Goal: Transaction & Acquisition: Purchase product/service

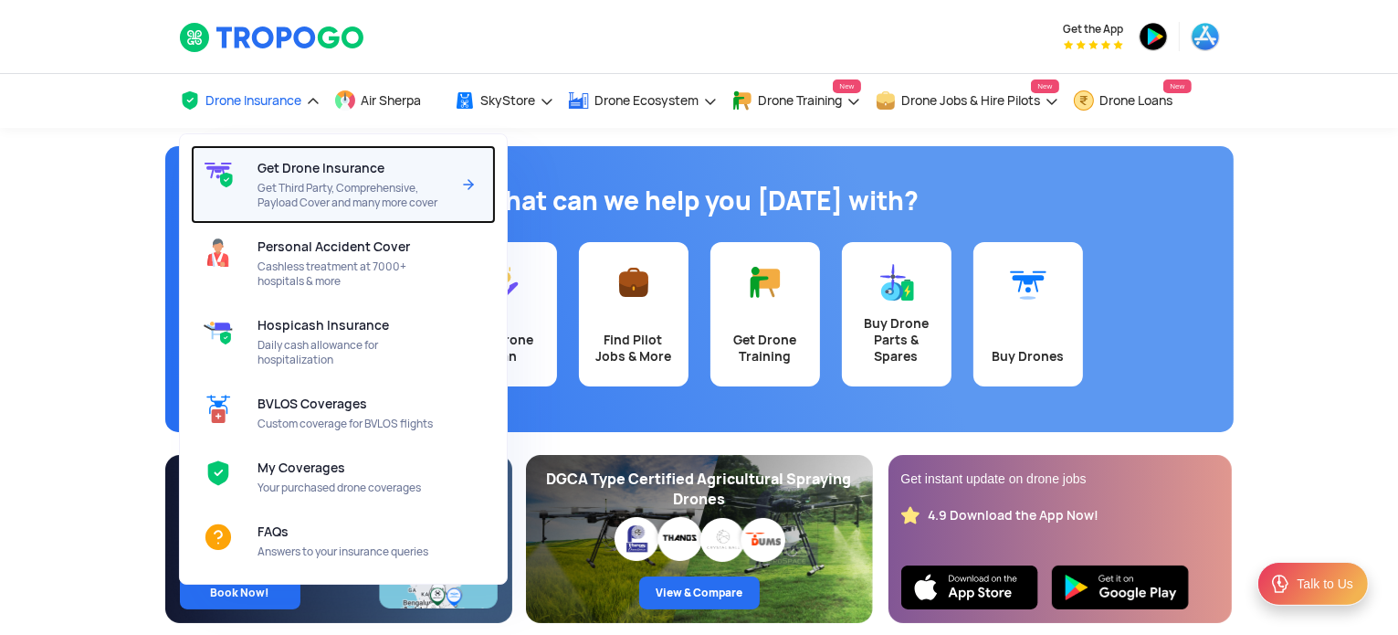
click at [347, 181] on span "Get Third Party, Comprehensive, Payload Cover and many more cover" at bounding box center [354, 195] width 193 height 29
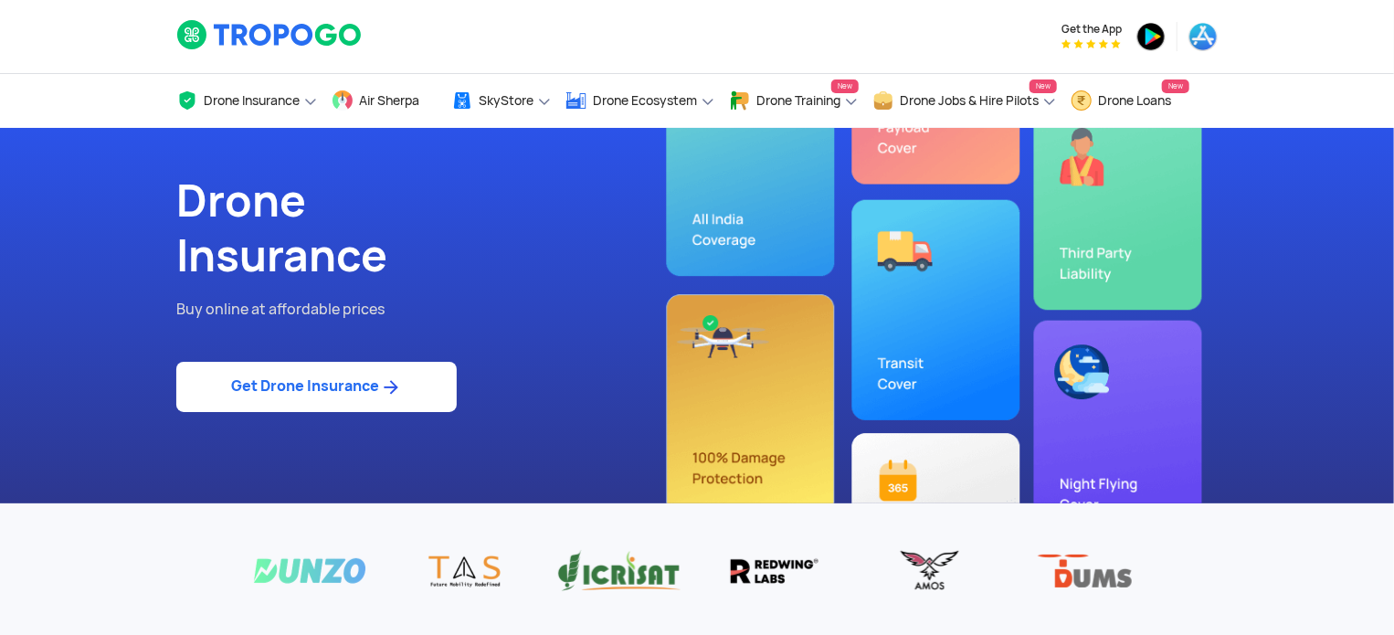
scroll to position [91, 0]
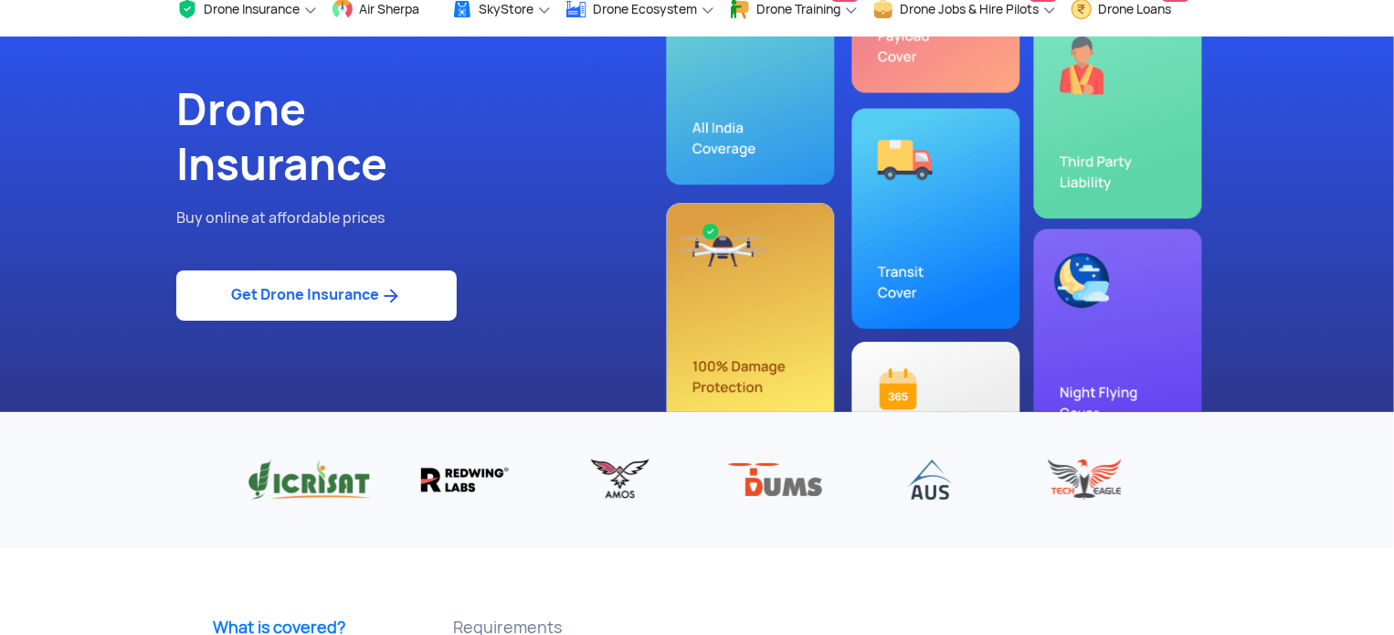
click at [295, 289] on link "Get Drone Insurance" at bounding box center [316, 295] width 280 height 50
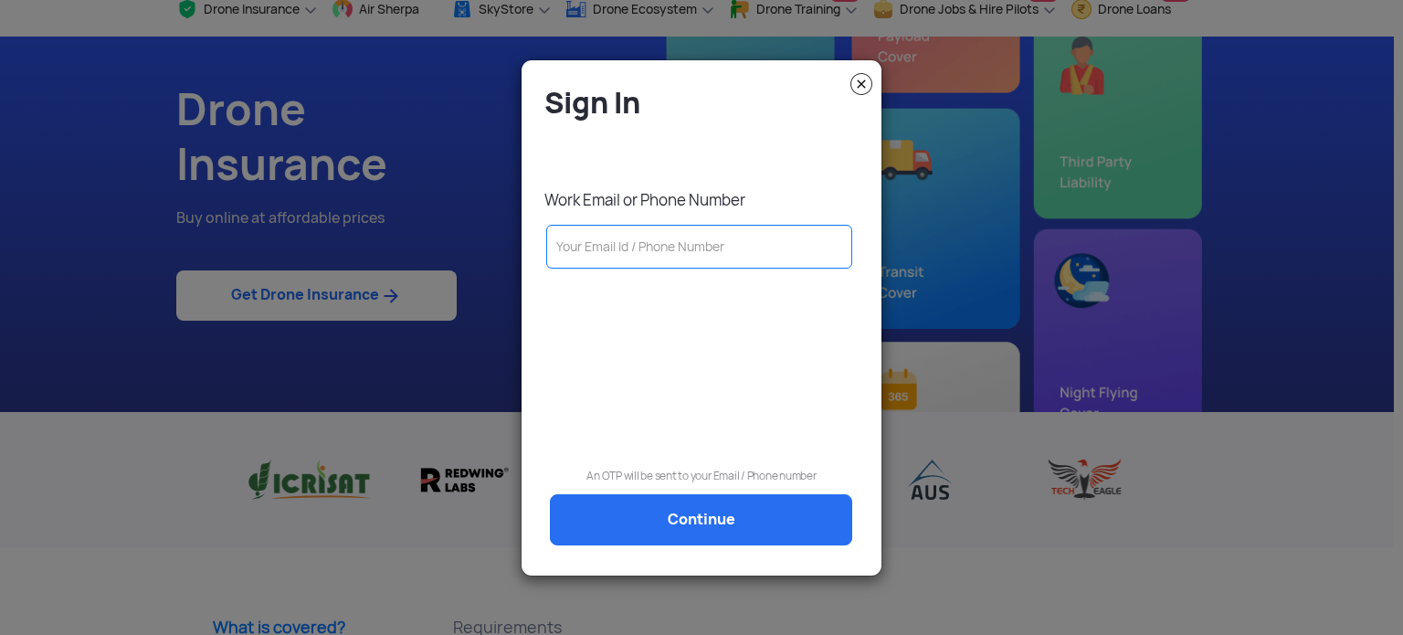
click at [591, 241] on input "text" at bounding box center [699, 247] width 306 height 44
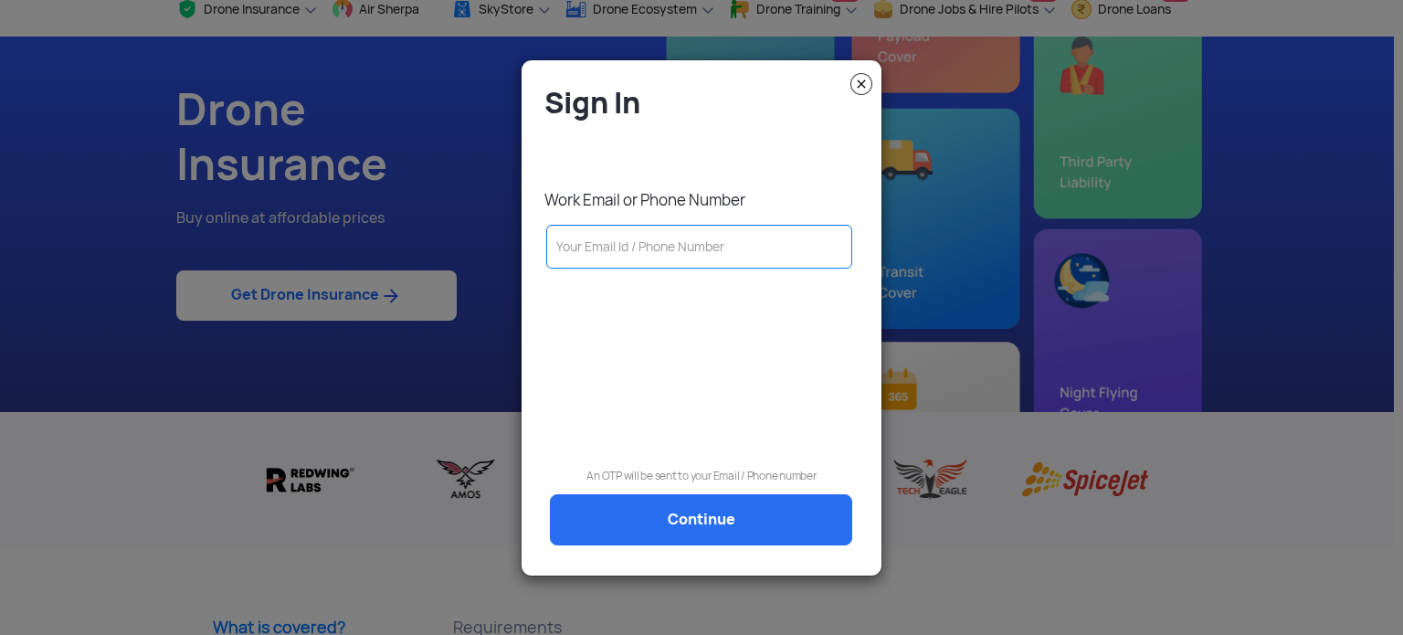
click at [859, 75] on img at bounding box center [861, 84] width 22 height 22
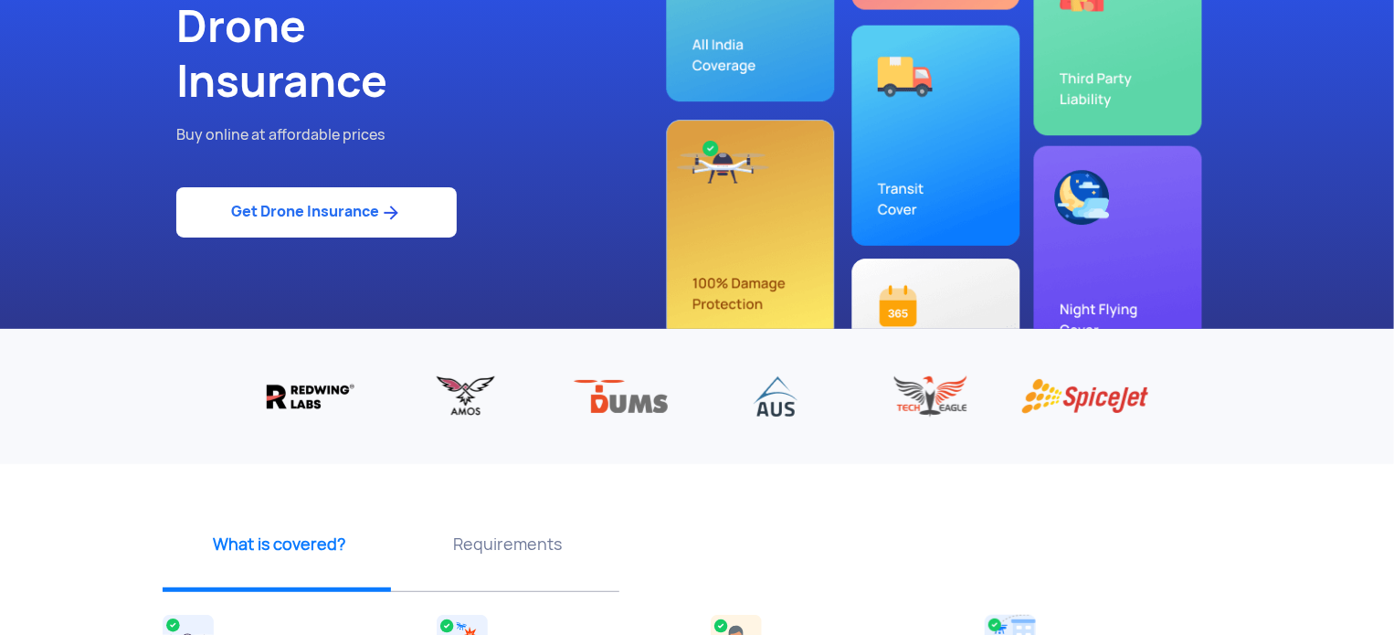
scroll to position [0, 0]
